Goal: Task Accomplishment & Management: Use online tool/utility

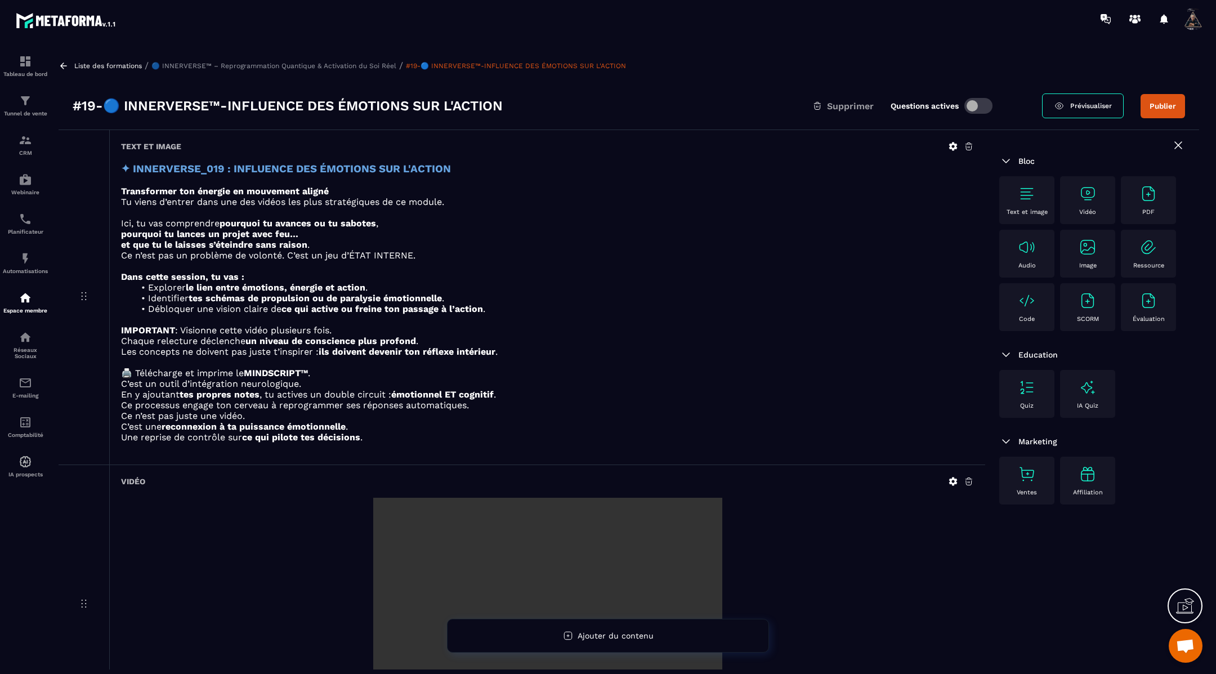
click at [1158, 106] on button "Publier" at bounding box center [1162, 106] width 44 height 24
click at [66, 65] on icon at bounding box center [64, 66] width 10 height 10
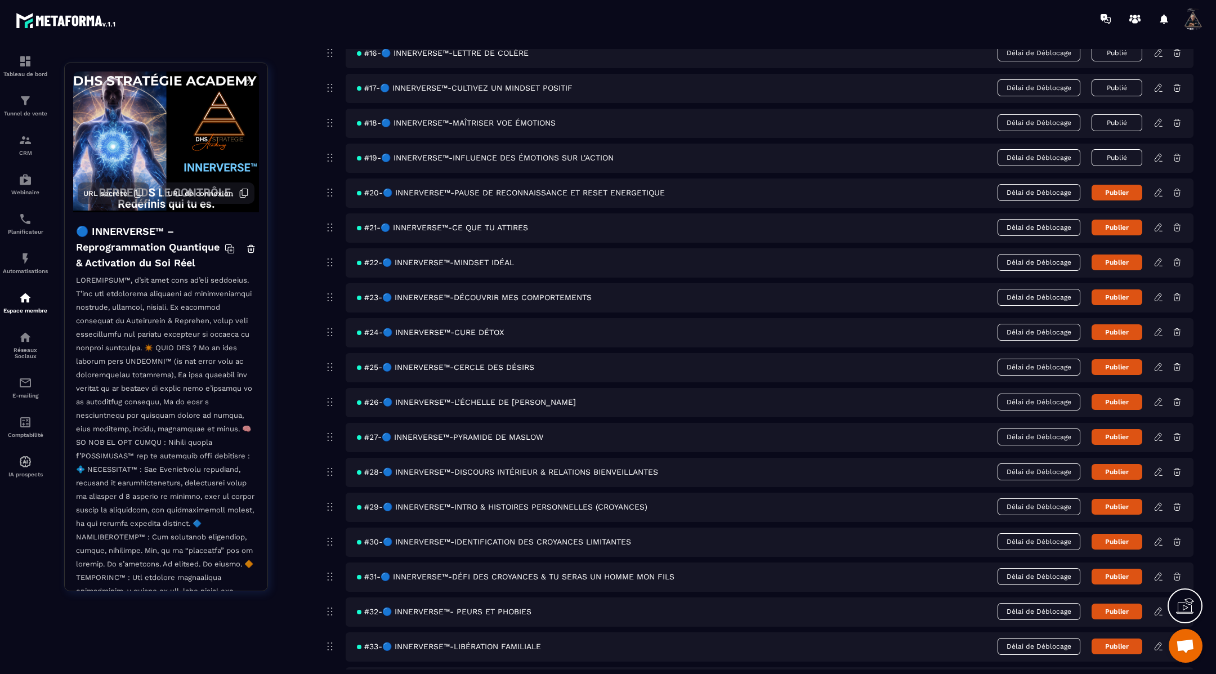
scroll to position [662, 0]
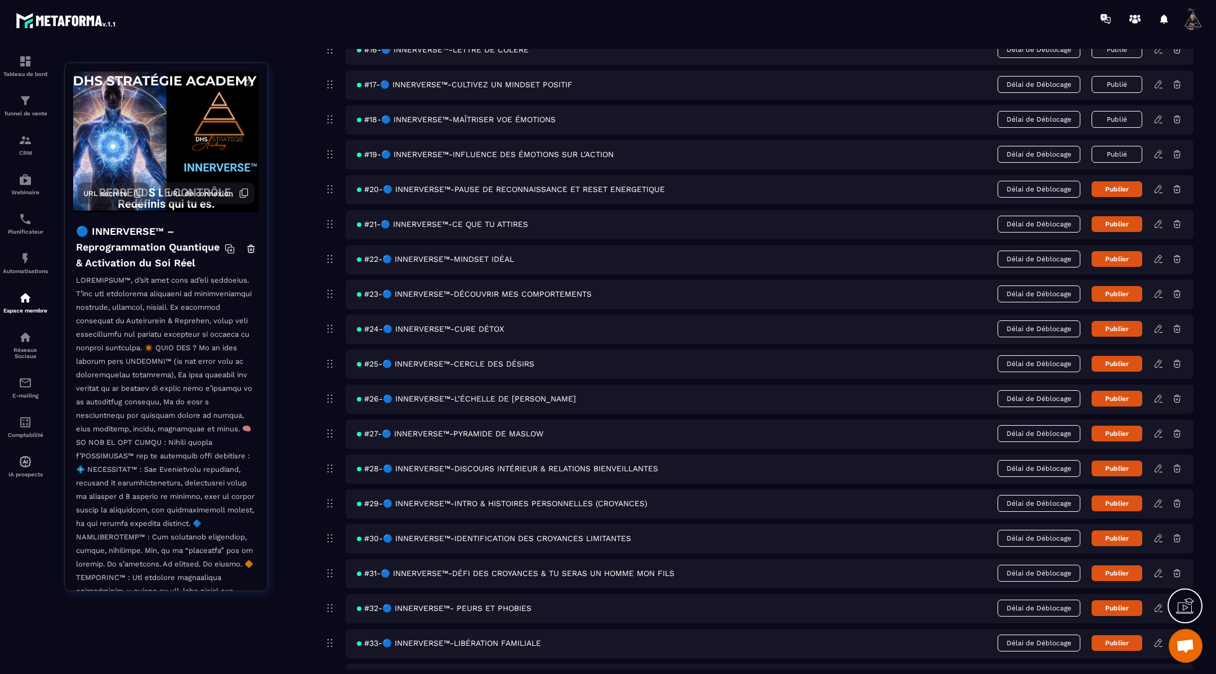
click at [1159, 186] on icon at bounding box center [1158, 189] width 10 height 10
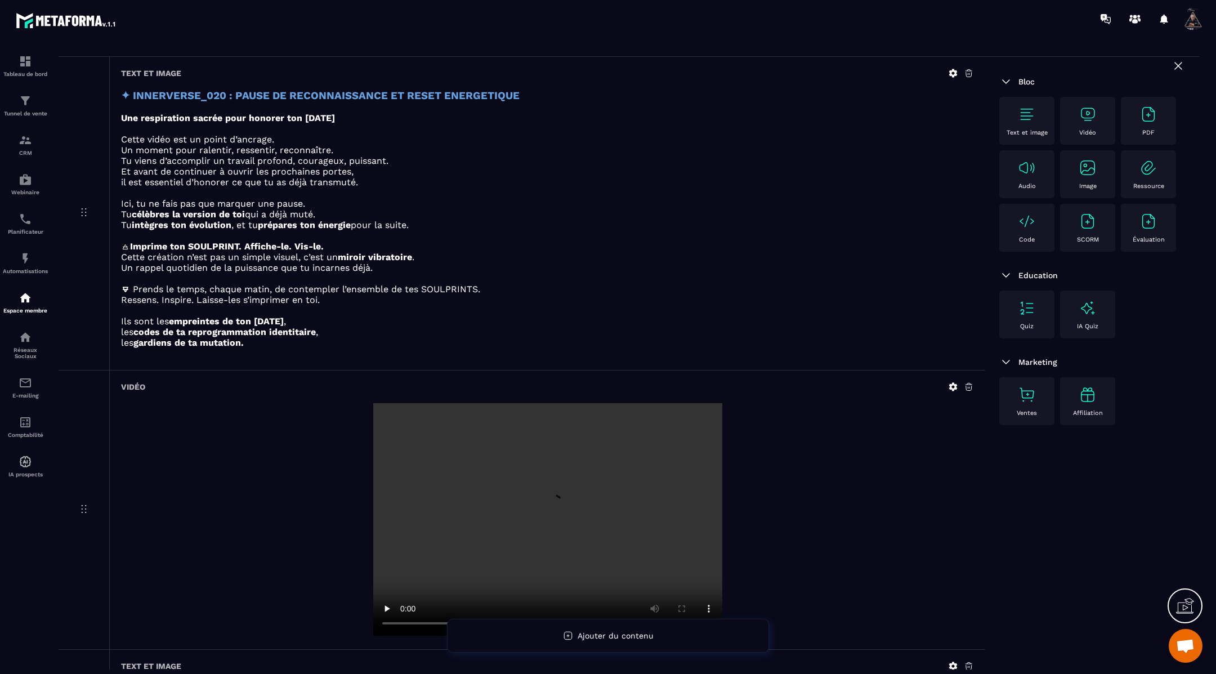
scroll to position [160, 0]
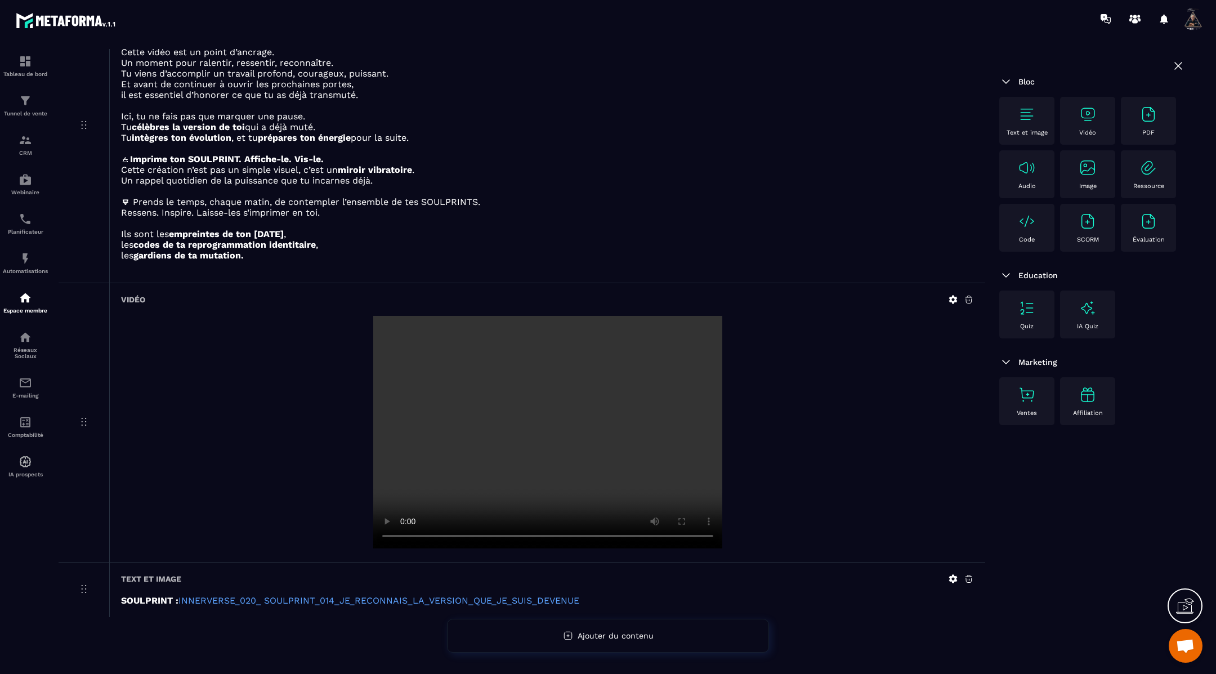
click at [953, 297] on icon at bounding box center [953, 299] width 8 height 8
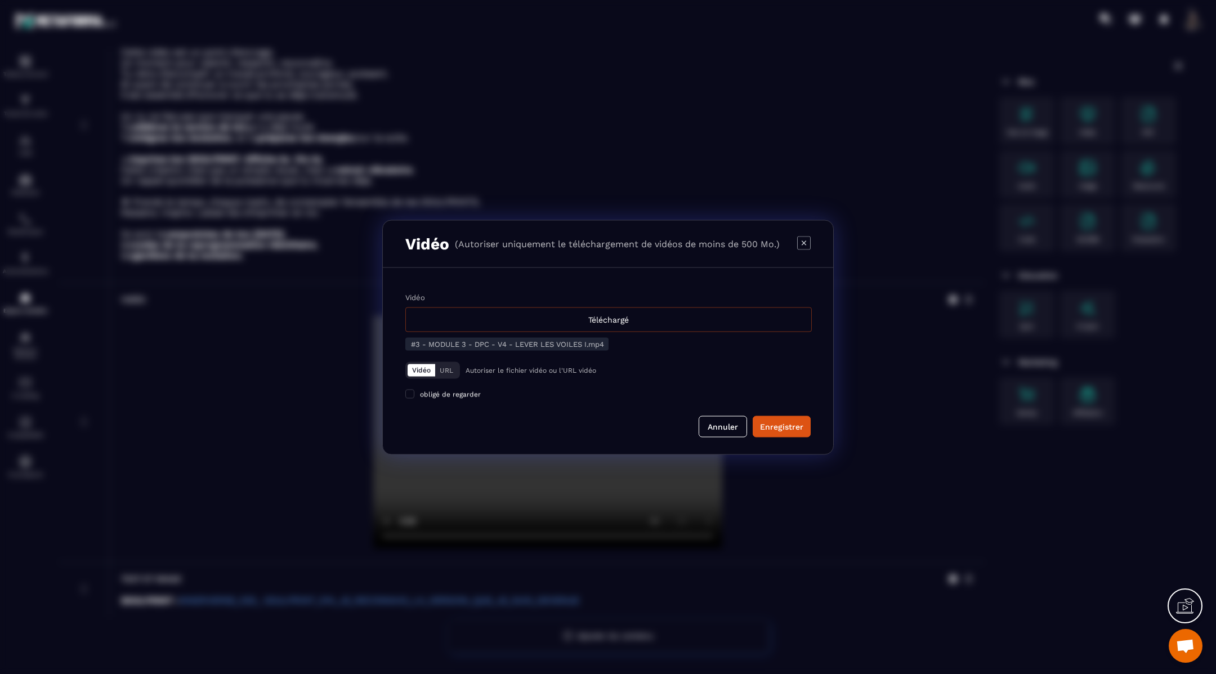
click at [597, 325] on div "Téléchargé" at bounding box center [608, 319] width 406 height 25
click at [0, 0] on input "Vidéo Téléchargé" at bounding box center [0, 0] width 0 height 0
click at [774, 425] on div "Enregistrer" at bounding box center [781, 425] width 43 height 11
